Goal: Information Seeking & Learning: Learn about a topic

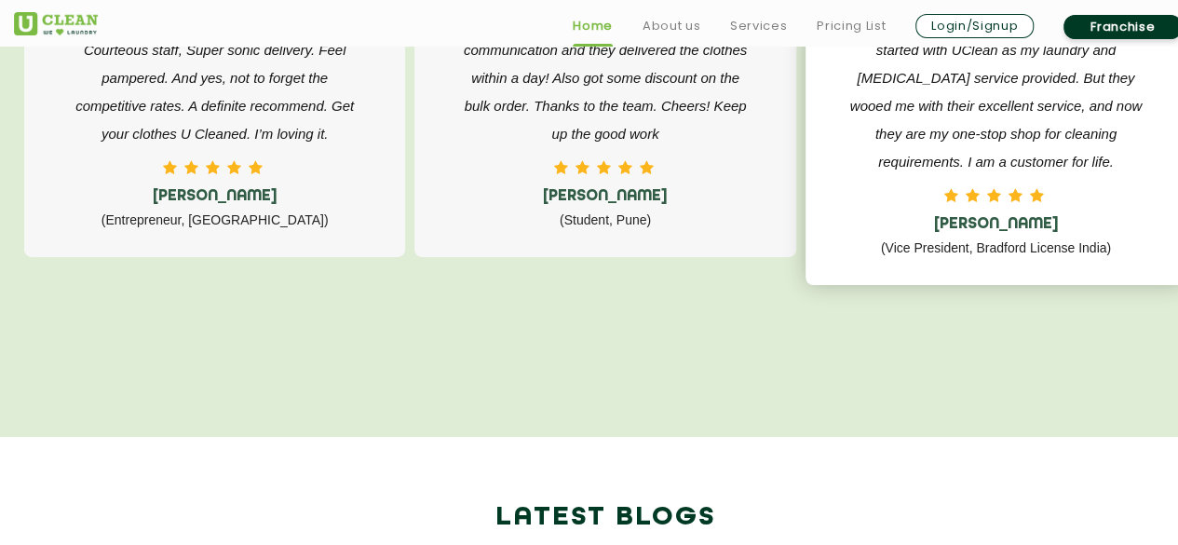
scroll to position [2886, 0]
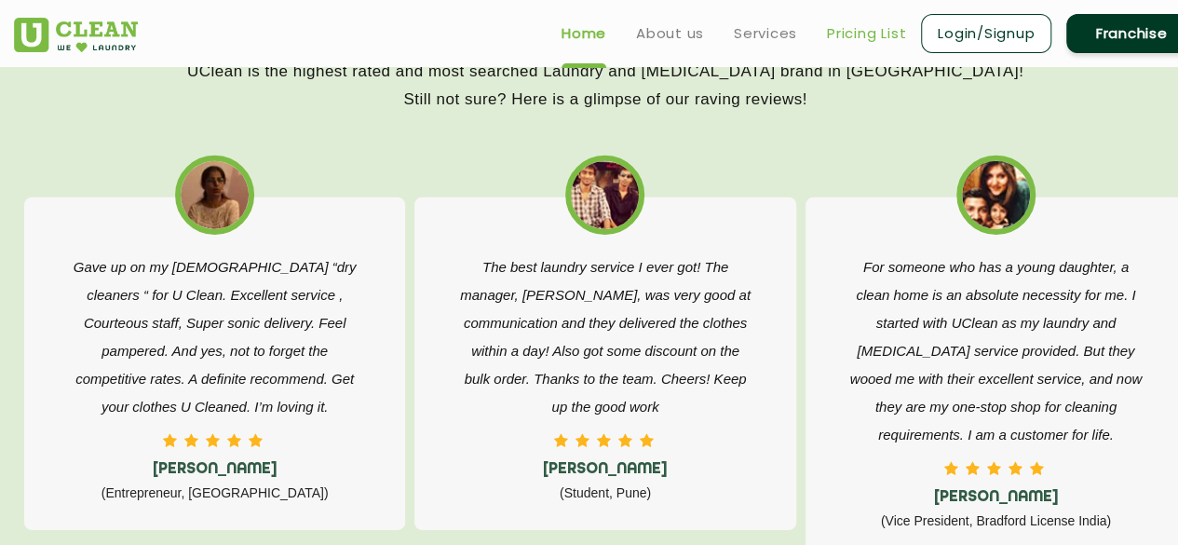
click at [873, 29] on link "Pricing List" at bounding box center [866, 33] width 79 height 22
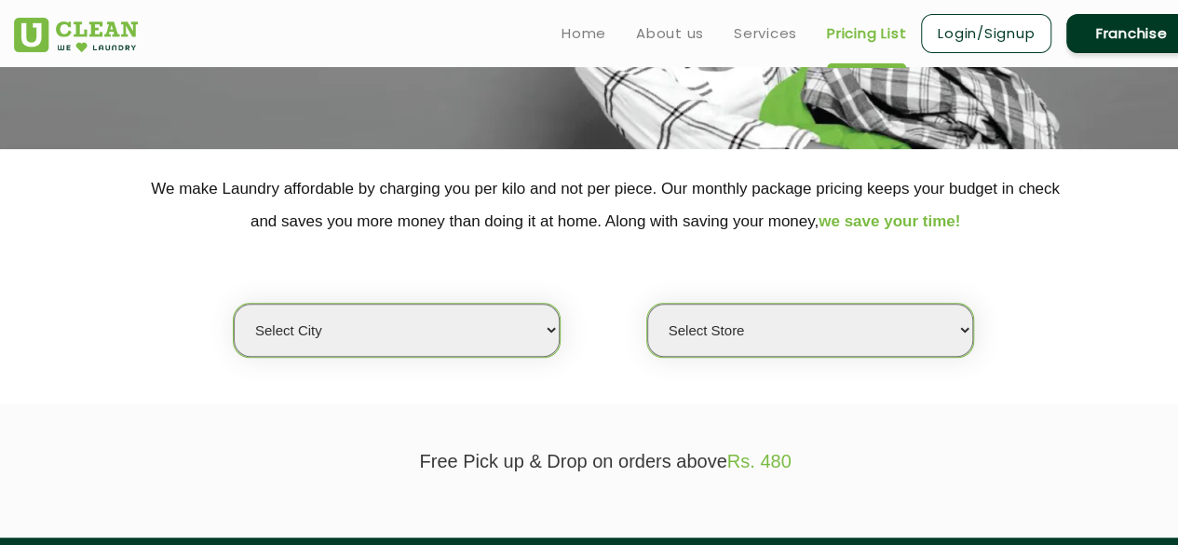
scroll to position [279, 0]
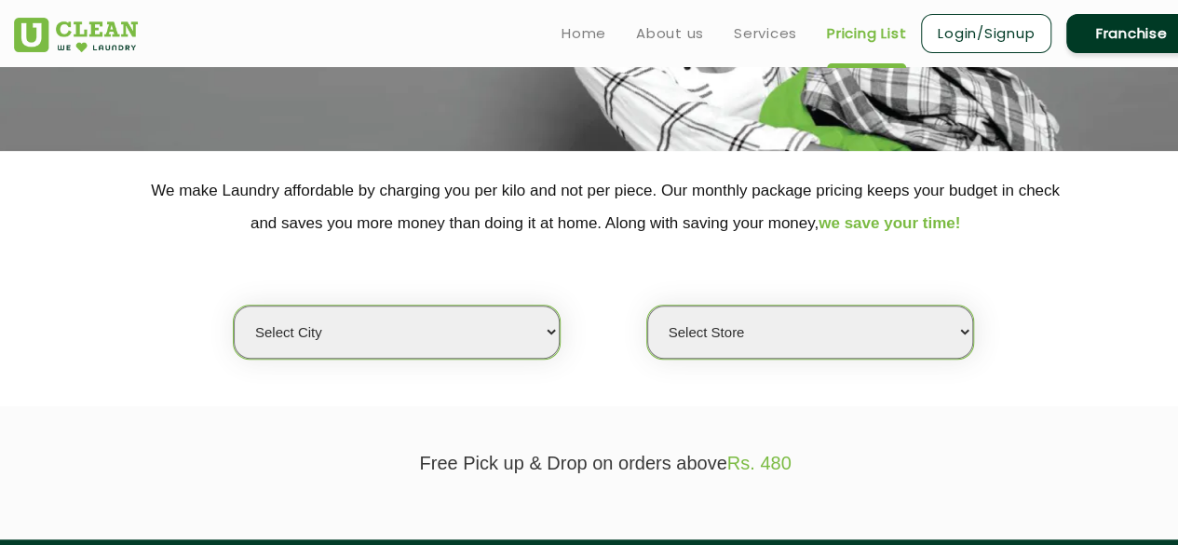
click at [483, 339] on select "Select city [GEOGRAPHIC_DATA] [GEOGRAPHIC_DATA] [GEOGRAPHIC_DATA] [GEOGRAPHIC_D…" at bounding box center [397, 331] width 326 height 53
select select "18"
click at [234, 305] on select "Select city [GEOGRAPHIC_DATA] [GEOGRAPHIC_DATA] [GEOGRAPHIC_DATA] [GEOGRAPHIC_D…" at bounding box center [397, 331] width 326 height 53
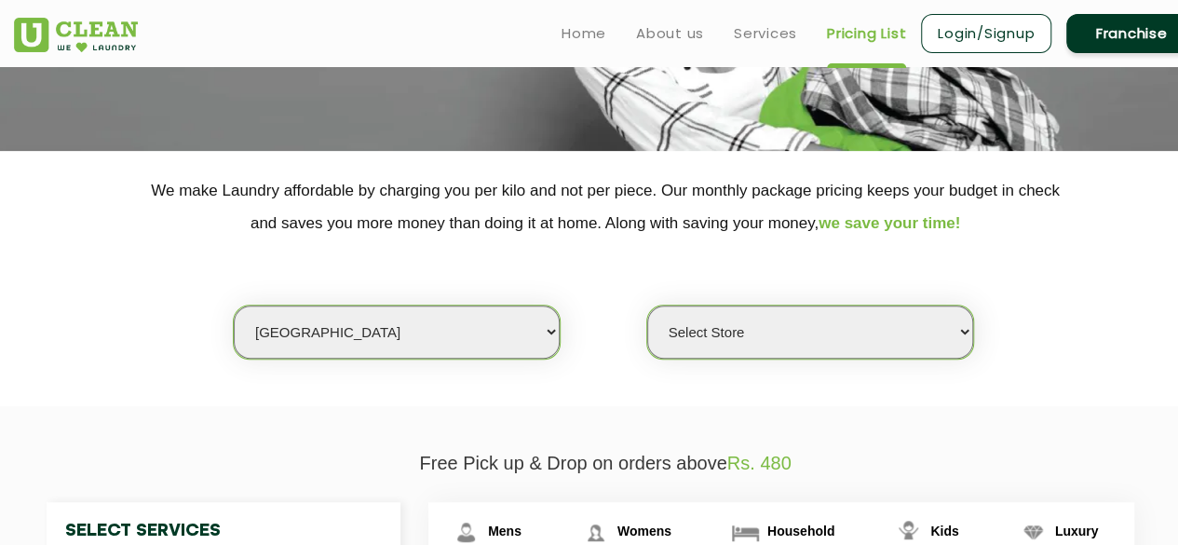
click at [722, 350] on select "Select Store [GEOGRAPHIC_DATA] [GEOGRAPHIC_DATA] [PERSON_NAME][GEOGRAPHIC_DATA]…" at bounding box center [810, 331] width 326 height 53
select select "226"
click at [647, 305] on select "Select Store [GEOGRAPHIC_DATA] [GEOGRAPHIC_DATA] [PERSON_NAME][GEOGRAPHIC_DATA]…" at bounding box center [810, 331] width 326 height 53
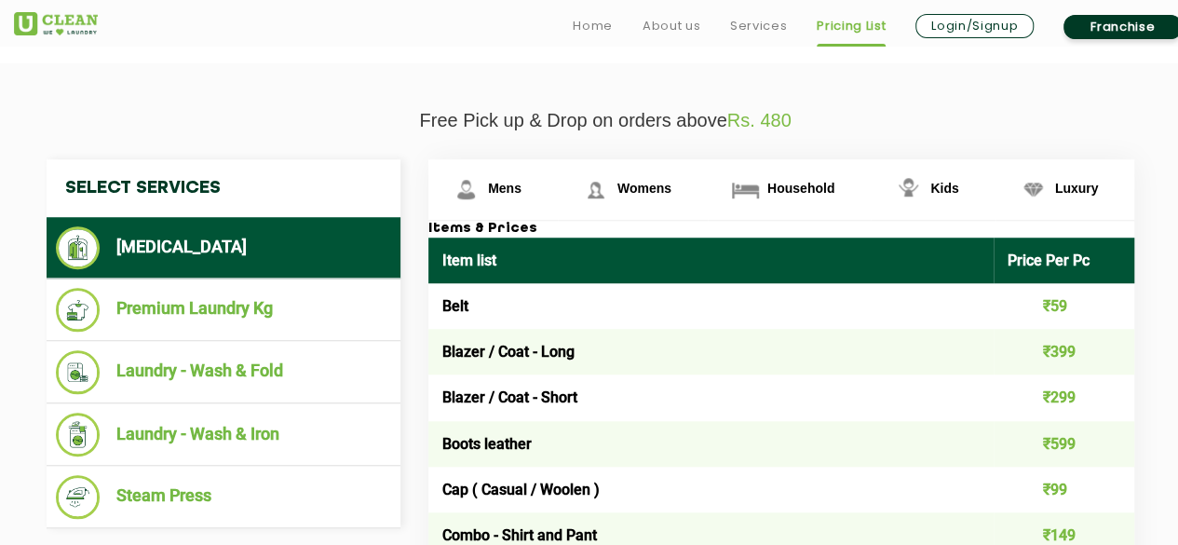
scroll to position [652, 0]
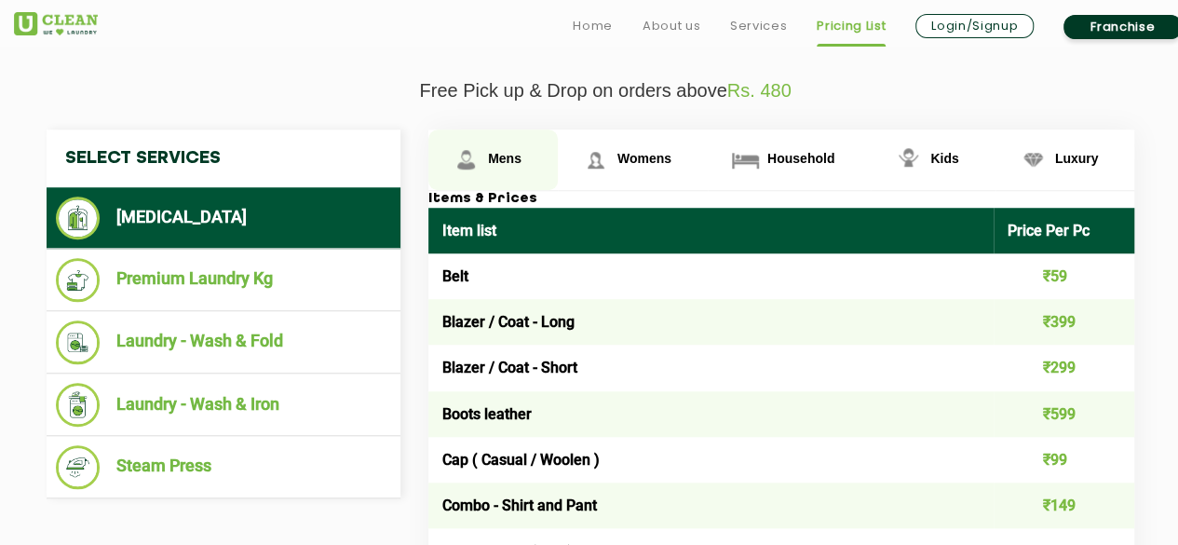
click at [494, 155] on span "Mens" at bounding box center [505, 158] width 34 height 15
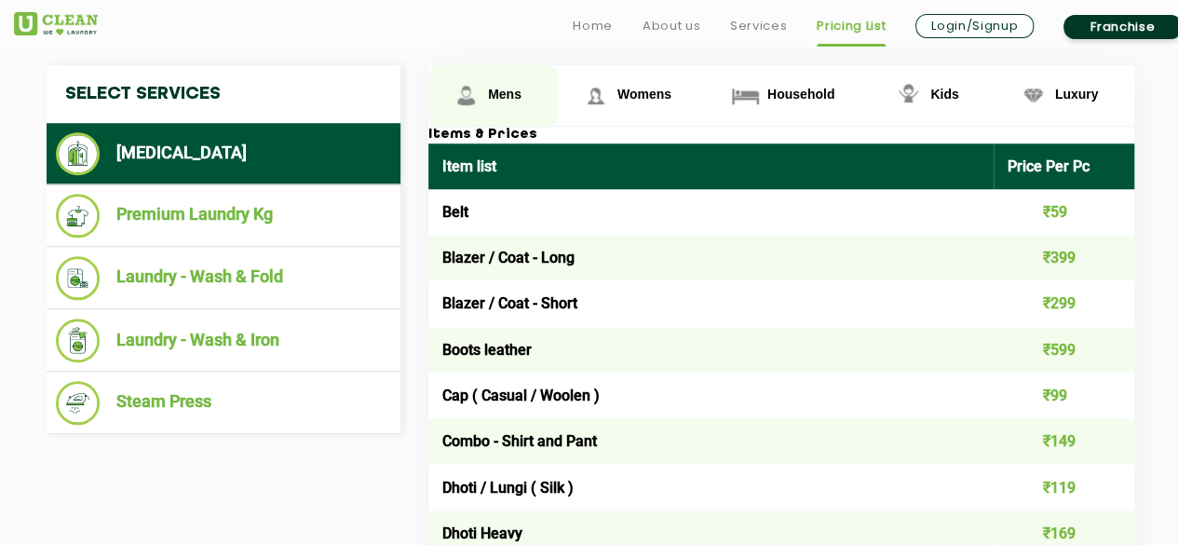
scroll to position [745, 0]
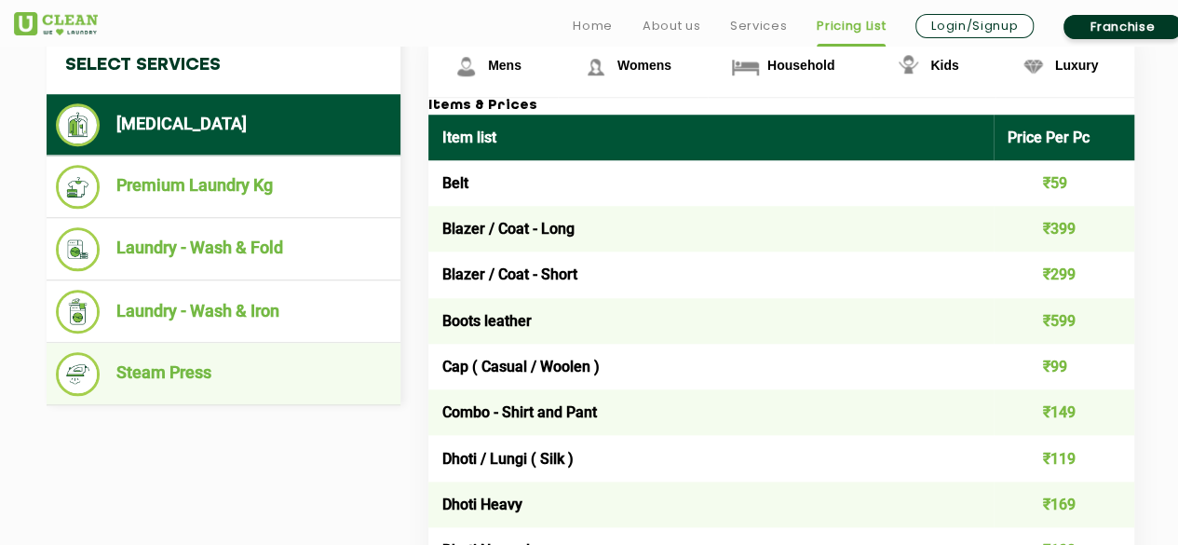
click at [195, 364] on li "Steam Press" at bounding box center [223, 374] width 335 height 44
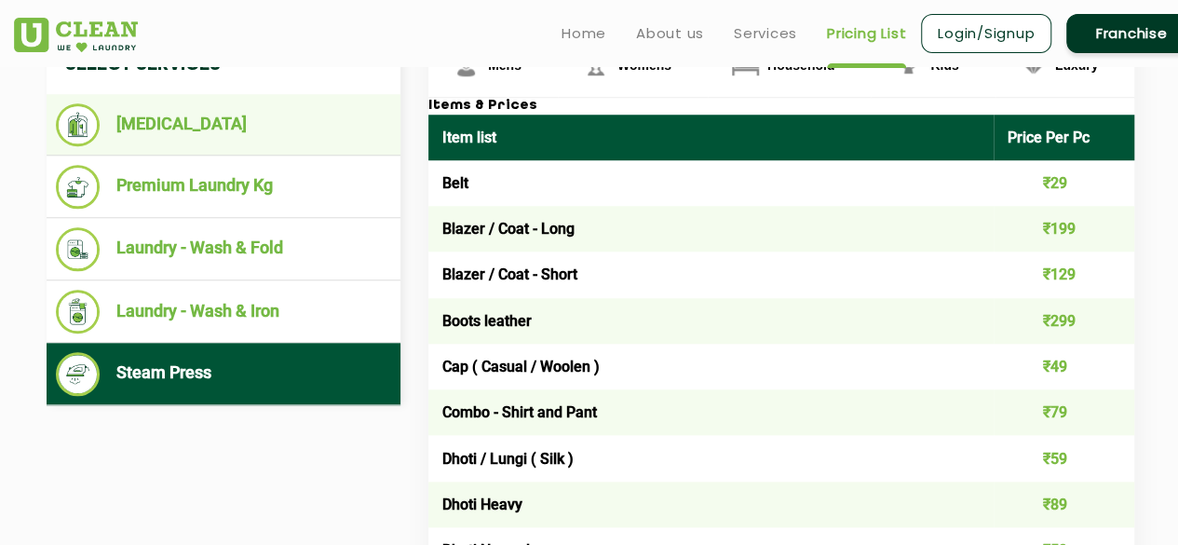
click at [168, 122] on li "[MEDICAL_DATA]" at bounding box center [223, 124] width 335 height 43
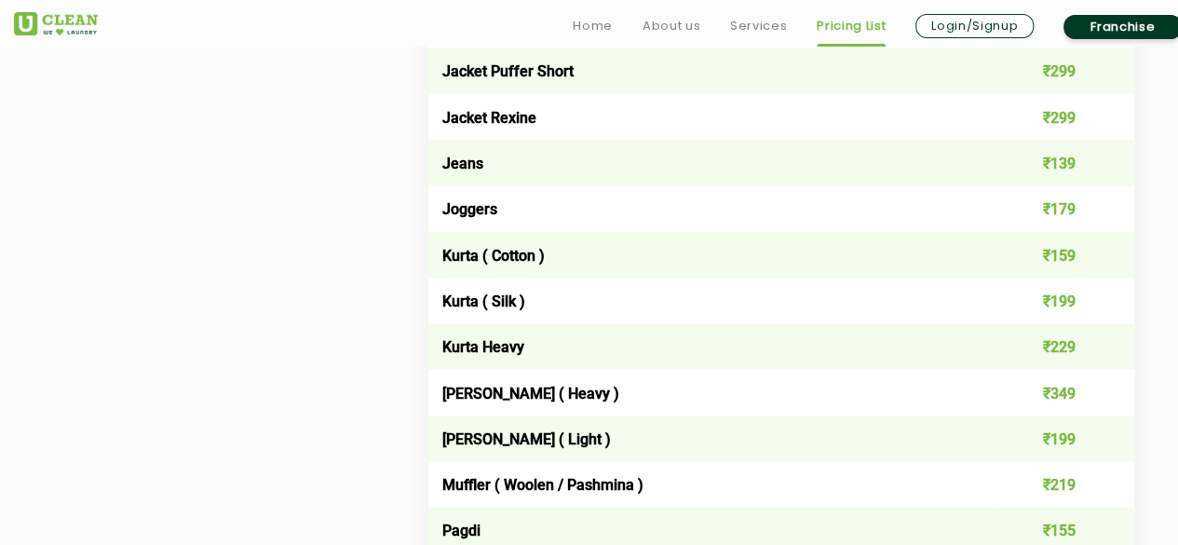
scroll to position [1862, 0]
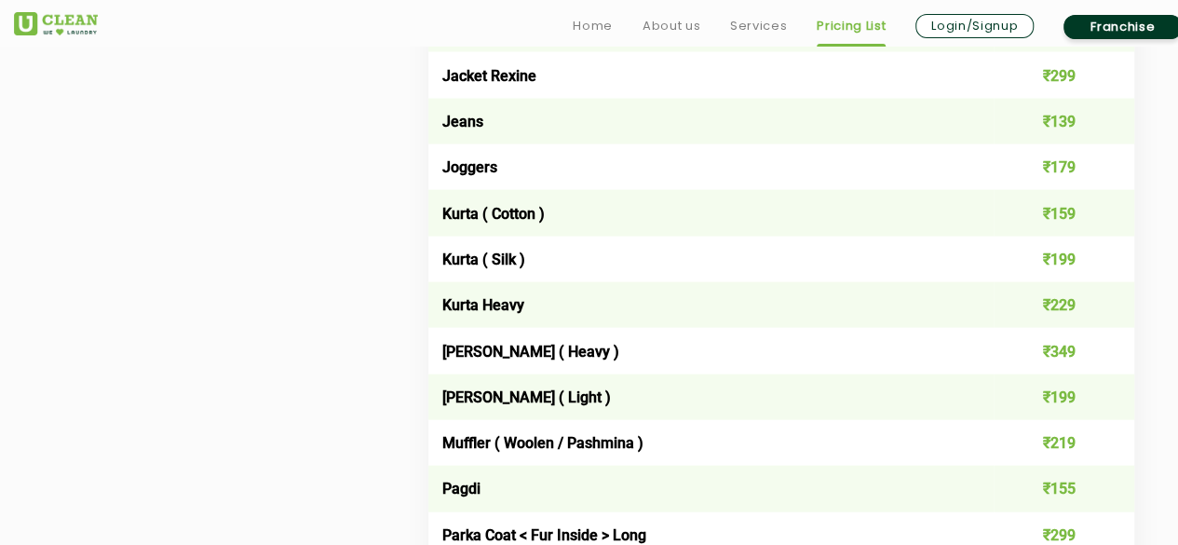
click at [525, 401] on td "[PERSON_NAME] ( Light )" at bounding box center [710, 397] width 565 height 46
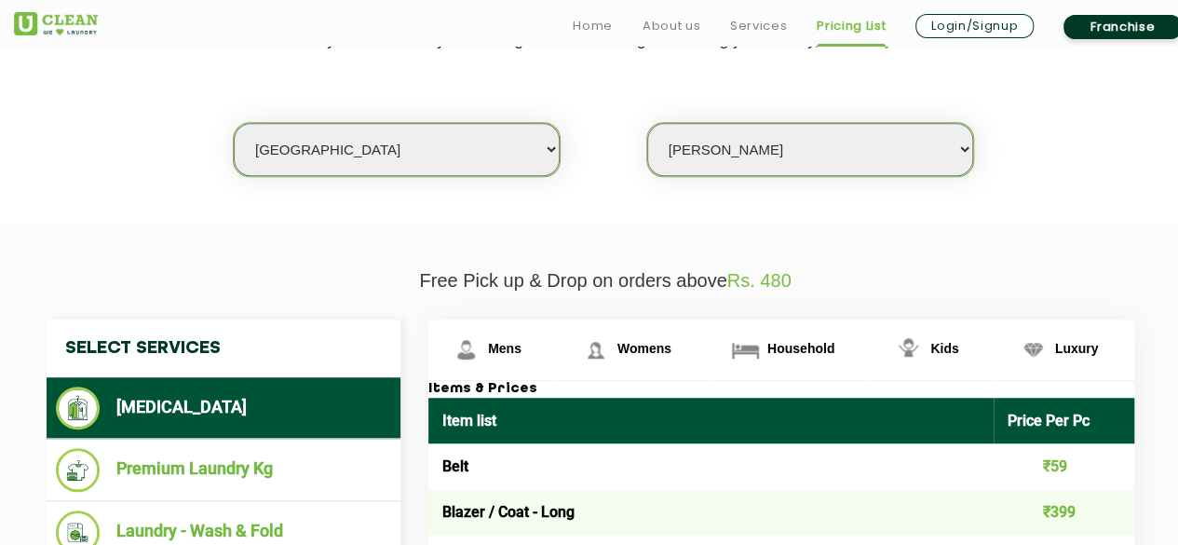
scroll to position [465, 0]
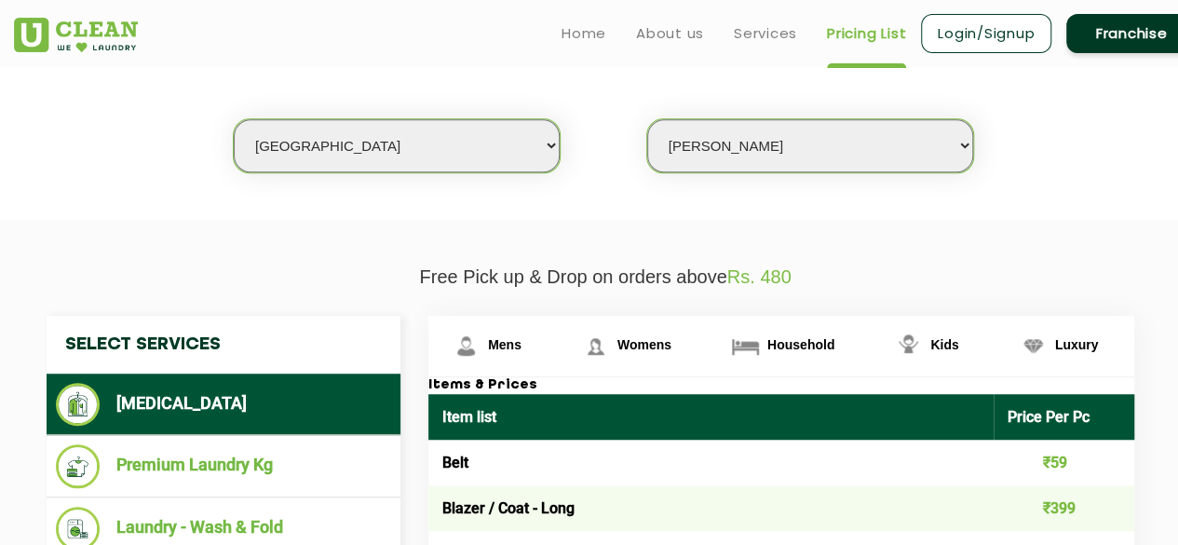
click at [460, 141] on select "Select city [GEOGRAPHIC_DATA] [GEOGRAPHIC_DATA] [GEOGRAPHIC_DATA] [GEOGRAPHIC_D…" at bounding box center [397, 145] width 326 height 53
select select "112"
click at [234, 119] on select "Select city [GEOGRAPHIC_DATA] [GEOGRAPHIC_DATA] [GEOGRAPHIC_DATA] [GEOGRAPHIC_D…" at bounding box center [397, 145] width 326 height 53
click at [745, 144] on select "Select Store [GEOGRAPHIC_DATA]" at bounding box center [810, 145] width 326 height 53
select select "343"
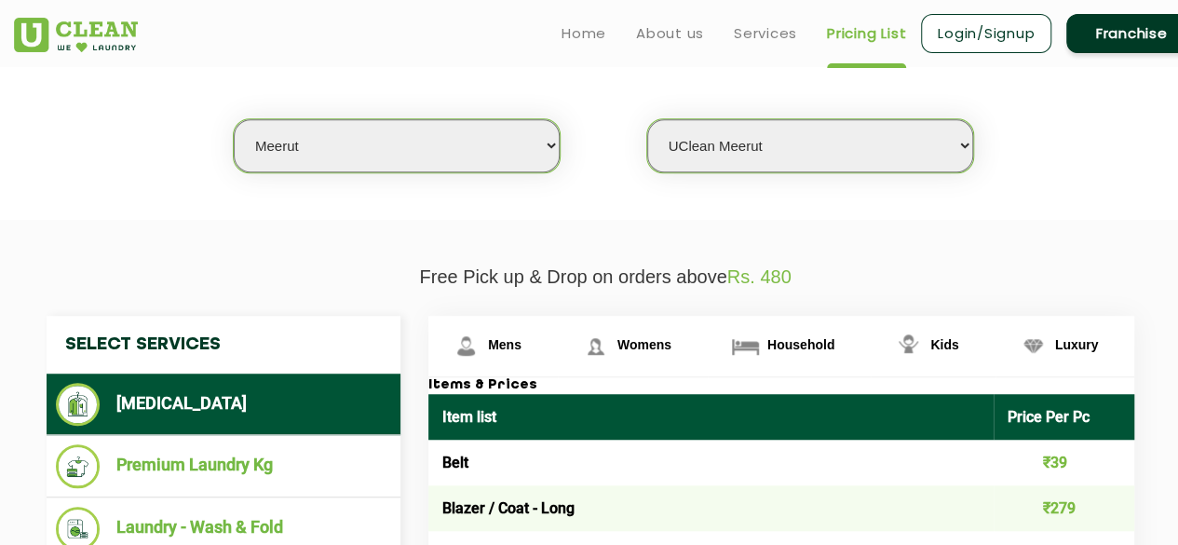
click at [647, 119] on select "Select Store [GEOGRAPHIC_DATA]" at bounding box center [810, 145] width 326 height 53
click at [750, 333] on img at bounding box center [745, 346] width 33 height 33
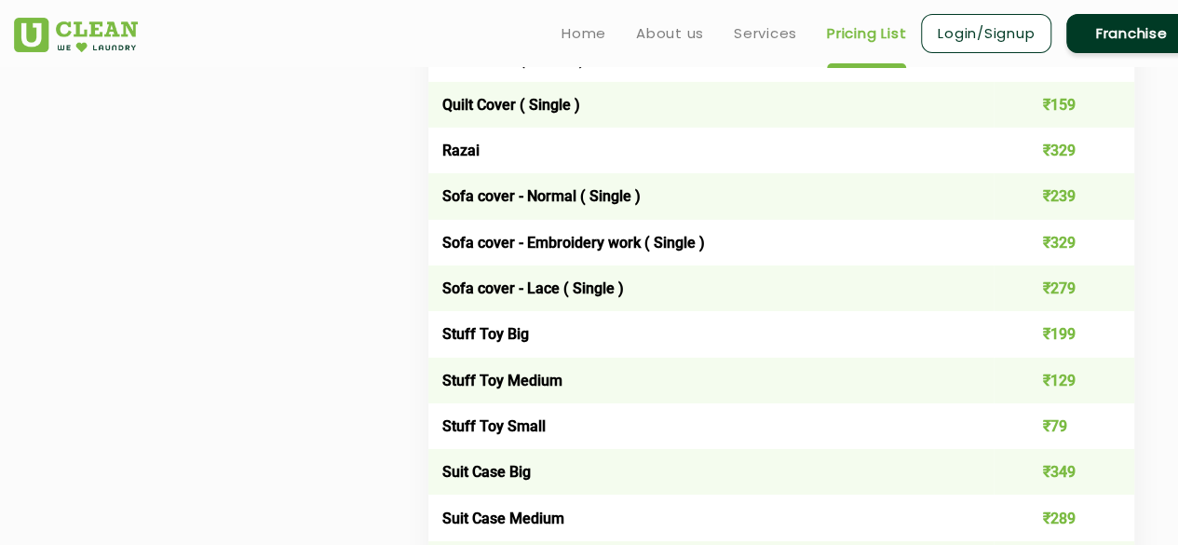
scroll to position [3258, 0]
